Goal: Share content

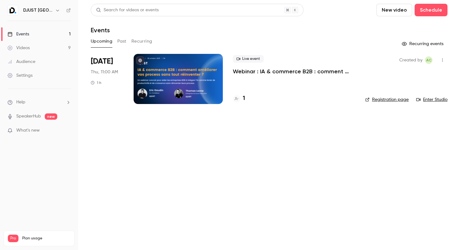
click at [197, 69] on div at bounding box center [178, 79] width 89 height 50
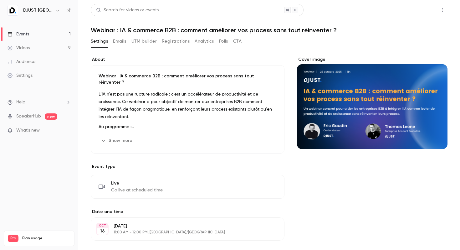
click at [417, 11] on button "Share" at bounding box center [420, 10] width 25 height 13
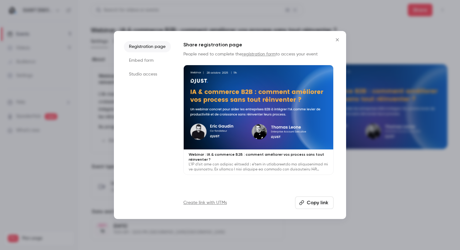
click at [307, 203] on button "Copy link" at bounding box center [314, 202] width 39 height 13
click at [308, 206] on button "Copy link" at bounding box center [314, 202] width 39 height 13
